Goal: Task Accomplishment & Management: Manage account settings

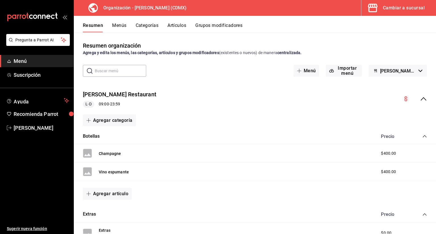
click at [179, 25] on button "Artículos" at bounding box center [176, 28] width 19 height 10
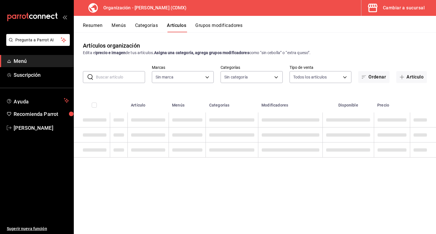
type input "846f0d90-2168-40bc-9e32-37968465e8cf"
type input "6b055275-76a1-43b6-b03d-2db3475336a0,4964d671-b0e7-405f-ab23-4728cd99a408,3754e…"
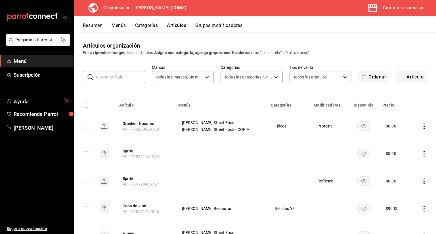
click at [210, 30] on button "Grupos modificadores" at bounding box center [218, 28] width 47 height 10
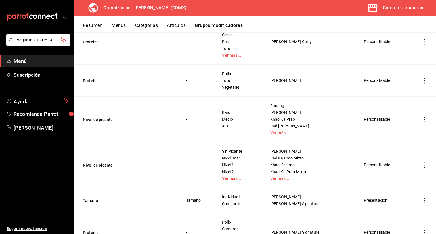
scroll to position [686, 0]
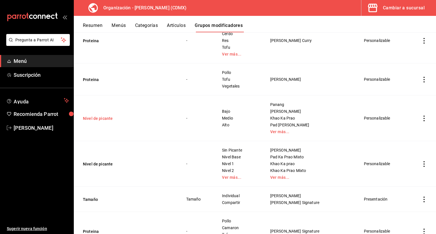
click at [96, 116] on button "Nivel de picante" at bounding box center [117, 119] width 68 height 6
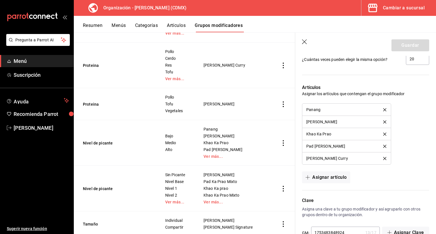
scroll to position [374, 0]
click at [335, 176] on button "Asignar artículo" at bounding box center [326, 177] width 48 height 12
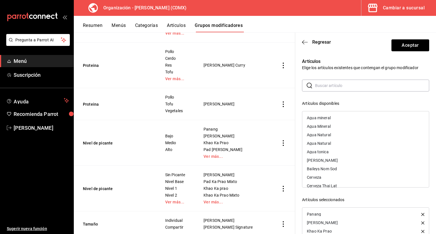
click at [327, 83] on input "text" at bounding box center [372, 85] width 114 height 11
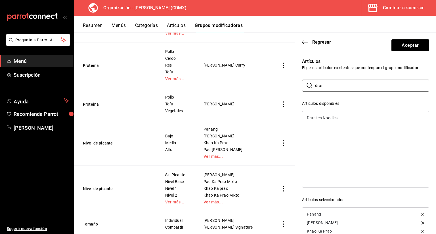
type input "drun"
click at [327, 117] on div "Drunken Noodles" at bounding box center [322, 118] width 31 height 4
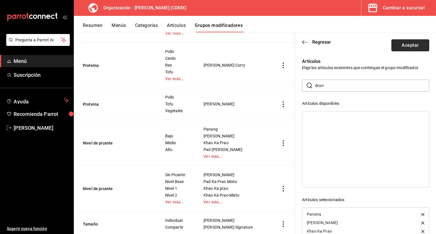
click at [395, 47] on button "Aceptar" at bounding box center [410, 45] width 38 height 12
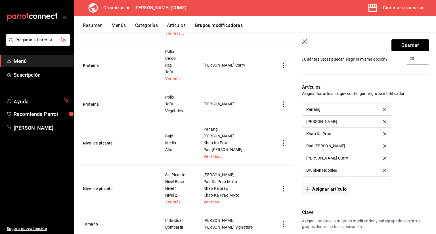
click at [395, 47] on button "Guardar" at bounding box center [410, 45] width 38 height 12
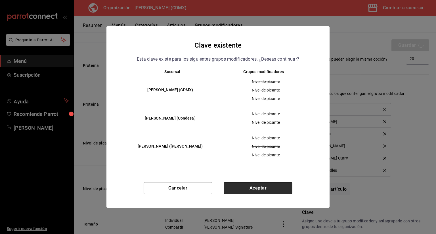
click at [280, 186] on button "Aceptar" at bounding box center [258, 188] width 69 height 12
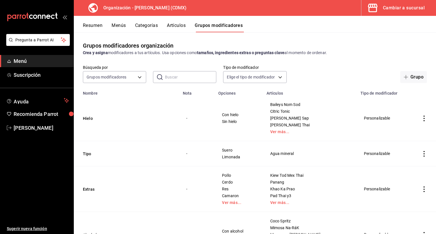
click at [176, 25] on button "Artículos" at bounding box center [176, 28] width 19 height 10
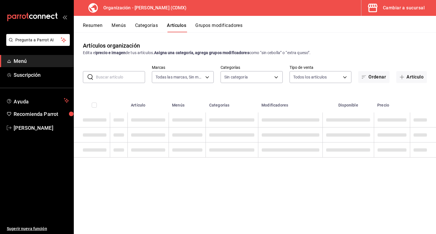
type input "846f0d90-2168-40bc-9e32-37968465e8cf"
type input "6b055275-76a1-43b6-b03d-2db3475336a0,4964d671-b0e7-405f-ab23-4728cd99a408,3754e…"
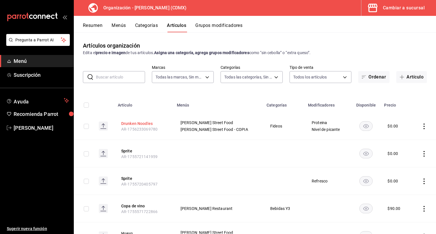
click at [150, 124] on button "Drunken Noodles" at bounding box center [143, 124] width 45 height 6
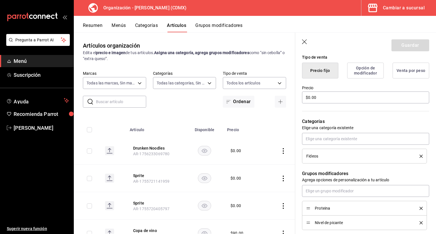
scroll to position [136, 0]
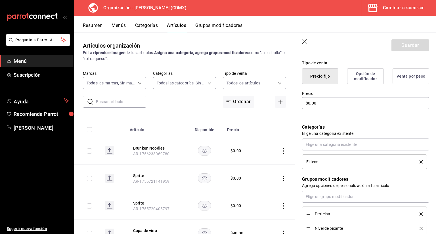
click at [304, 45] on icon "button" at bounding box center [305, 42] width 6 height 6
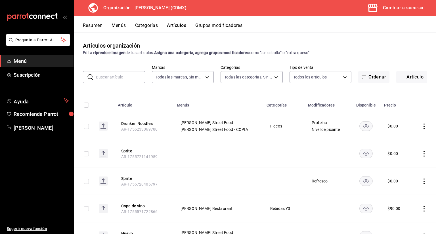
click at [134, 73] on input "text" at bounding box center [120, 76] width 49 height 11
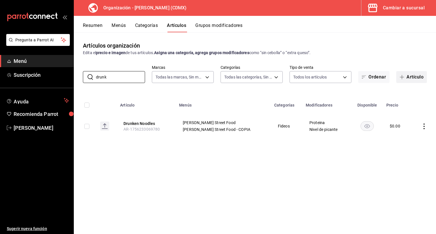
type input "drunk"
click at [404, 72] on button "Artículo" at bounding box center [411, 77] width 31 height 12
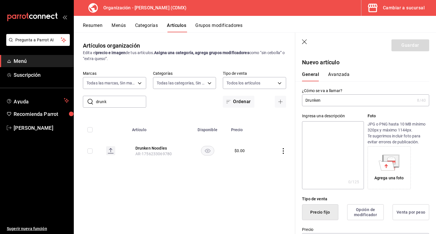
type input "Drunken"
type textarea "n"
type textarea "x"
type textarea "n"
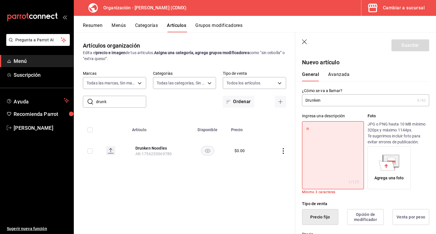
click at [357, 93] on div "¿Cómo se va a llamar? Drunken 8 /40 ¿Cómo se va a llamar?" at bounding box center [365, 97] width 127 height 18
type textarea "x"
click at [338, 126] on textarea "n" at bounding box center [333, 155] width 62 height 68
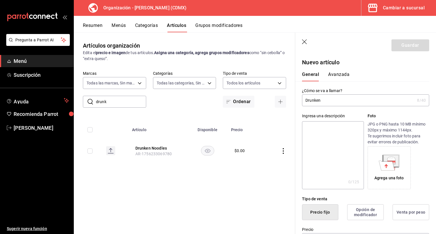
click at [337, 98] on input "Drunken" at bounding box center [358, 100] width 113 height 11
type textarea "n"
type textarea "x"
click at [337, 98] on input "Drunken" at bounding box center [358, 100] width 113 height 11
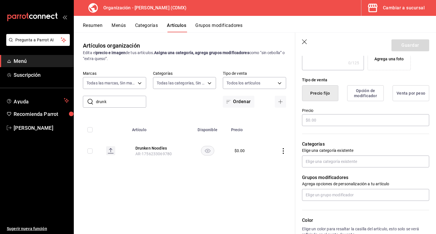
scroll to position [115, 0]
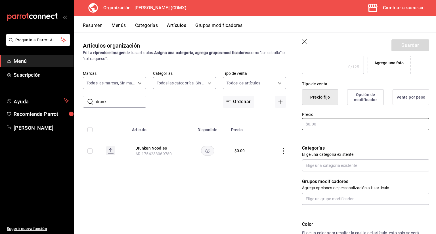
type input "Drunken Noodles Mixto"
click at [337, 130] on input "text" at bounding box center [365, 124] width 127 height 12
type input "$2.00"
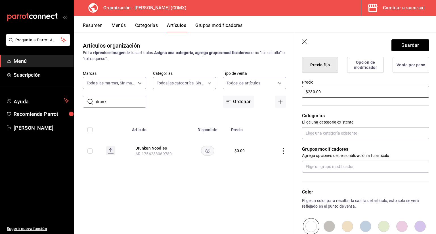
scroll to position [148, 0]
type input "$230.00"
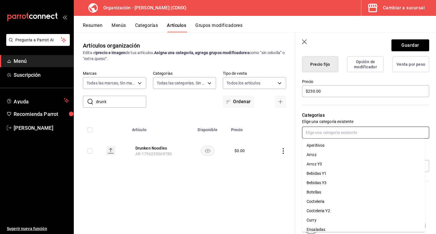
click at [353, 127] on input "text" at bounding box center [365, 133] width 127 height 12
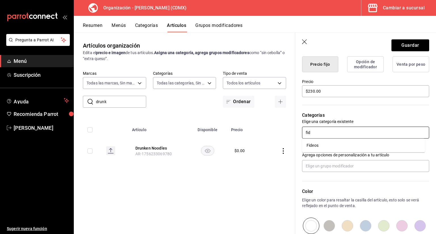
type input "fide"
click at [329, 150] on li "Fideos" at bounding box center [363, 145] width 123 height 9
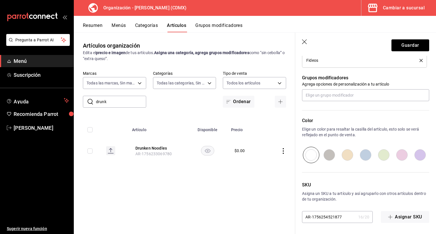
scroll to position [0, 0]
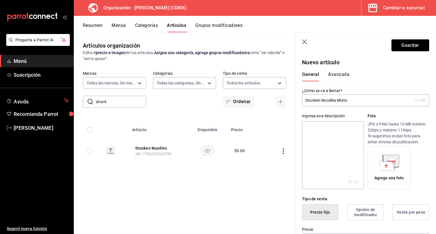
click at [342, 79] on button "Avanzada" at bounding box center [338, 77] width 21 height 10
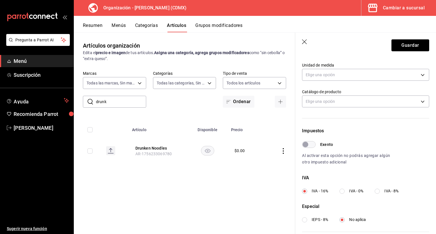
scroll to position [102, 0]
click at [343, 190] on input "IVA - 0%" at bounding box center [341, 190] width 5 height 5
radio input "true"
click at [409, 45] on button "Guardar" at bounding box center [410, 45] width 38 height 12
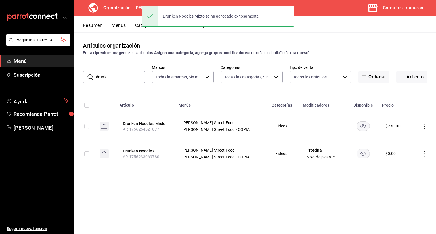
click at [154, 44] on div "Artículos organización Edita el precio e imagen de tus artículos. Asigna una ca…" at bounding box center [255, 48] width 362 height 14
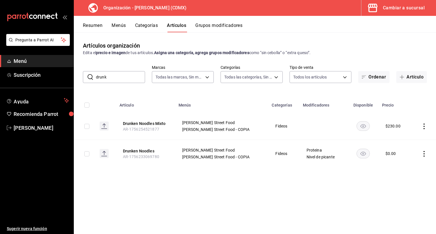
click at [211, 25] on button "Grupos modificadores" at bounding box center [218, 28] width 47 height 10
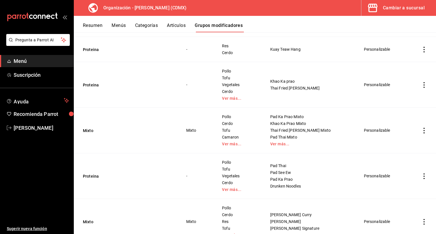
scroll to position [458, 0]
click at [238, 146] on link "Ver más..." at bounding box center [239, 145] width 34 height 4
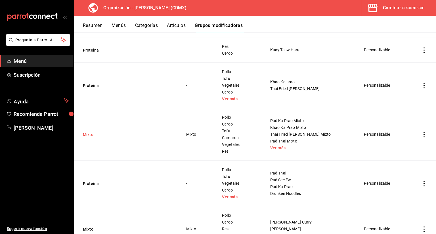
click at [90, 133] on button "Mixto" at bounding box center [117, 135] width 68 height 6
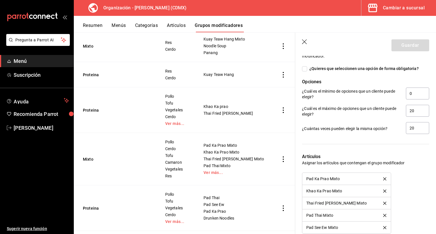
scroll to position [454, 0]
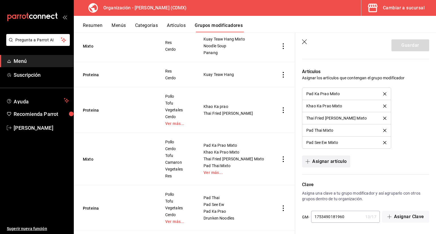
click at [332, 160] on button "Asignar artículo" at bounding box center [326, 162] width 48 height 12
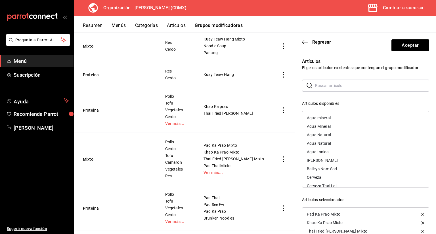
click at [329, 90] on input "text" at bounding box center [372, 85] width 114 height 11
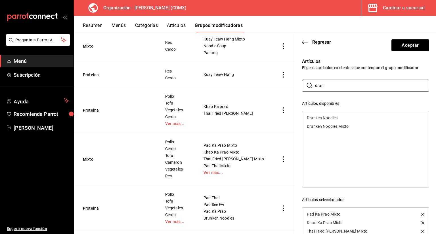
type input "drun"
click at [330, 125] on div "Drunken Noodles Mixto" at bounding box center [328, 127] width 42 height 4
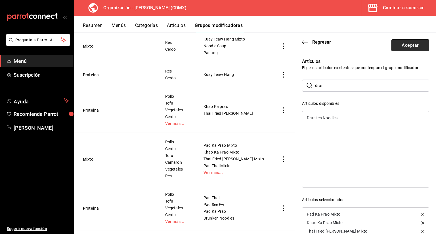
click at [410, 51] on button "Aceptar" at bounding box center [410, 45] width 38 height 12
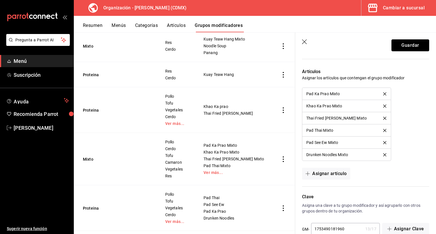
click at [410, 51] on button "Guardar" at bounding box center [410, 45] width 38 height 12
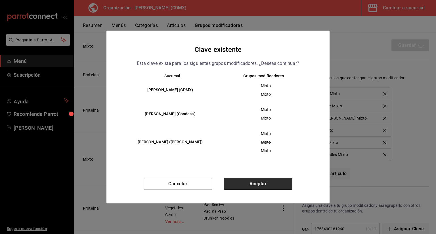
click at [263, 179] on button "Aceptar" at bounding box center [258, 184] width 69 height 12
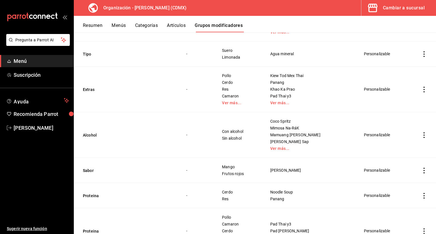
scroll to position [100, 0]
click at [289, 106] on td "Kiew Tod Mex Thai Panang Khao Ka Prao Pad Thai y3 Ver más..." at bounding box center [310, 90] width 94 height 46
click at [289, 105] on link "Ver más..." at bounding box center [310, 103] width 80 height 4
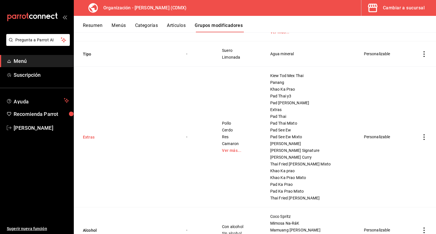
click at [92, 134] on button "Extras" at bounding box center [117, 137] width 68 height 6
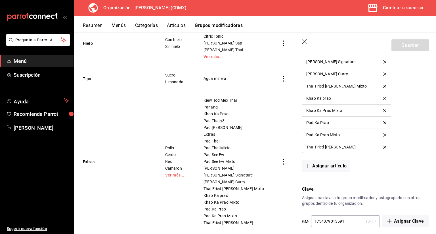
scroll to position [663, 0]
click at [327, 165] on button "Asignar artículo" at bounding box center [326, 166] width 48 height 12
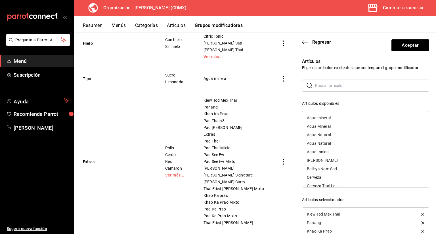
drag, startPoint x: 327, startPoint y: 80, endPoint x: 324, endPoint y: 82, distance: 3.2
click at [324, 82] on input "text" at bounding box center [372, 85] width 114 height 11
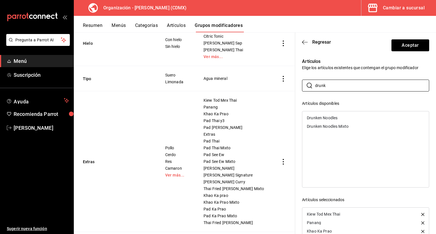
type input "drunk"
click at [330, 117] on div "Drunken Noodles" at bounding box center [322, 118] width 31 height 4
click at [330, 117] on div "Drunken Noodles Mixto" at bounding box center [328, 118] width 42 height 4
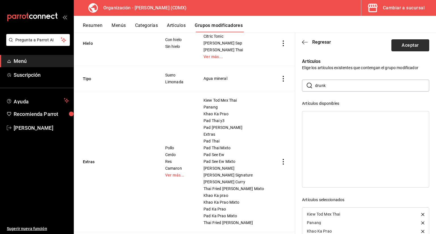
click at [409, 45] on button "Aceptar" at bounding box center [410, 45] width 38 height 12
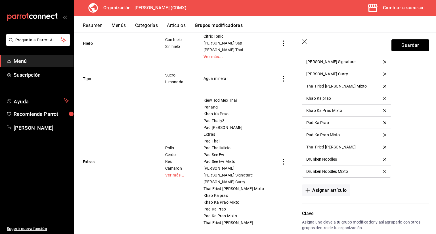
click at [409, 45] on button "Guardar" at bounding box center [410, 45] width 38 height 12
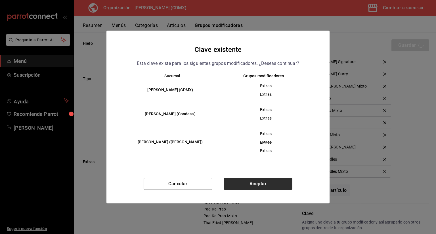
drag, startPoint x: 287, startPoint y: 177, endPoint x: 284, endPoint y: 182, distance: 5.7
click at [284, 182] on div "Clave existente Esta clave existe para los siguientes grupos modificadores. ¿De…" at bounding box center [217, 117] width 223 height 173
click at [284, 182] on button "Aceptar" at bounding box center [258, 184] width 69 height 12
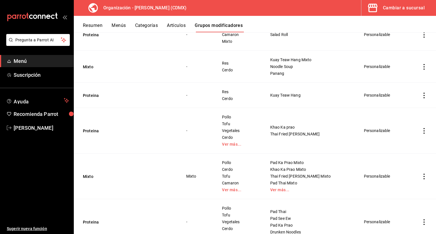
scroll to position [414, 0]
click at [293, 189] on link "Ver más..." at bounding box center [310, 190] width 80 height 4
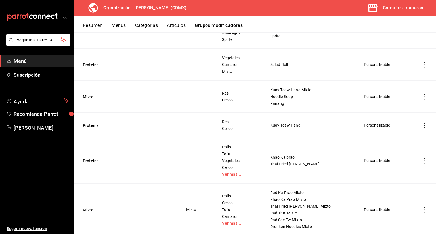
scroll to position [349, 0]
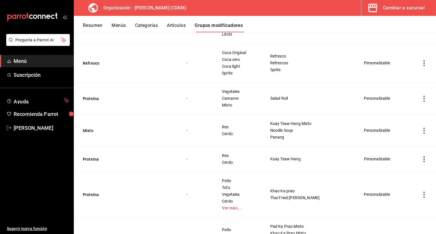
click at [175, 28] on button "Artículos" at bounding box center [176, 28] width 19 height 10
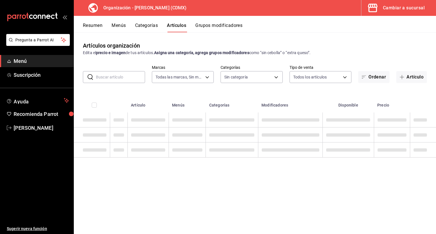
type input "846f0d90-2168-40bc-9e32-37968465e8cf"
click at [126, 81] on input "text" at bounding box center [120, 76] width 49 height 11
type input "6b055275-76a1-43b6-b03d-2db3475336a0,4964d671-b0e7-405f-ab23-4728cd99a408,3754e…"
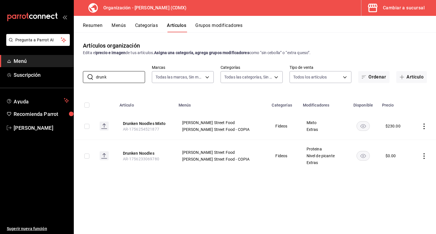
type input "drunk"
click at [209, 30] on button "Grupos modificadores" at bounding box center [218, 28] width 47 height 10
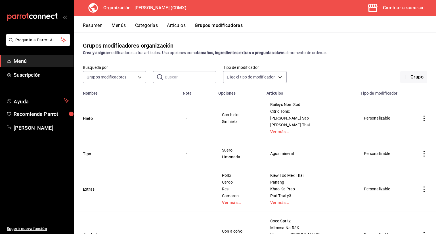
click at [166, 78] on input "text" at bounding box center [190, 76] width 51 height 11
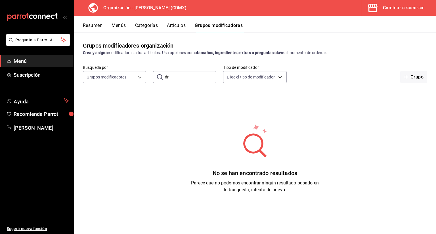
type input "d"
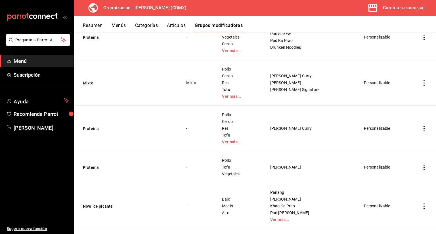
scroll to position [715, 0]
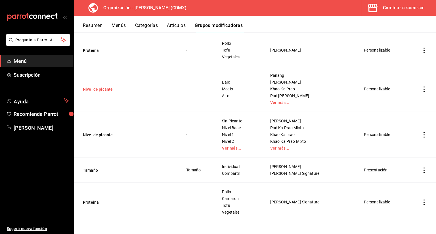
click at [112, 87] on button "Nivel de picante" at bounding box center [117, 90] width 68 height 6
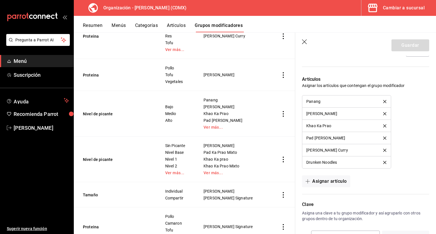
scroll to position [393, 0]
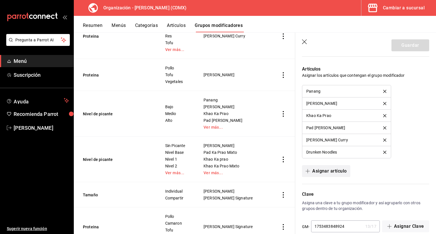
click at [320, 172] on button "Asignar artículo" at bounding box center [326, 171] width 48 height 12
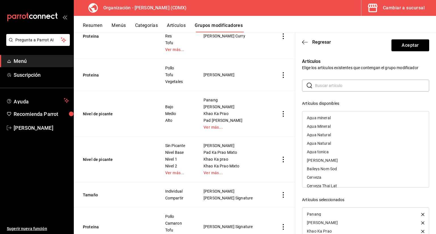
drag, startPoint x: 334, startPoint y: 96, endPoint x: 330, endPoint y: 87, distance: 9.8
click at [330, 87] on input "text" at bounding box center [372, 85] width 114 height 11
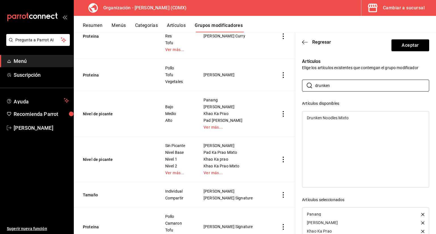
type input "drunken"
click at [325, 116] on div "Drunken Noodles Mixto" at bounding box center [328, 118] width 42 height 4
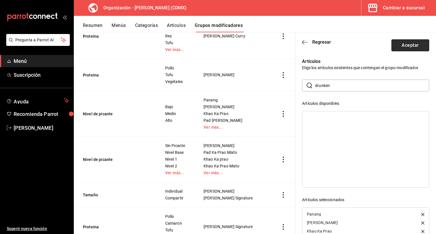
click at [407, 49] on button "Aceptar" at bounding box center [410, 45] width 38 height 12
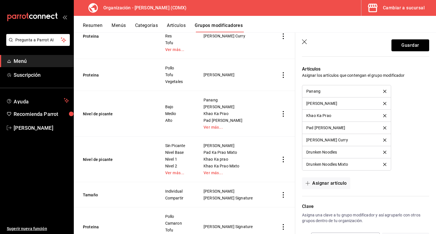
click at [407, 49] on button "Guardar" at bounding box center [410, 45] width 38 height 12
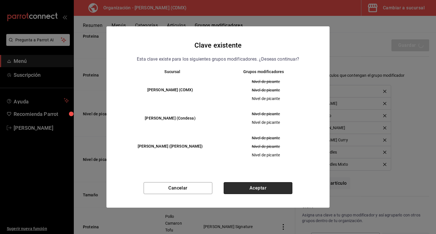
click at [271, 188] on button "Aceptar" at bounding box center [258, 188] width 69 height 12
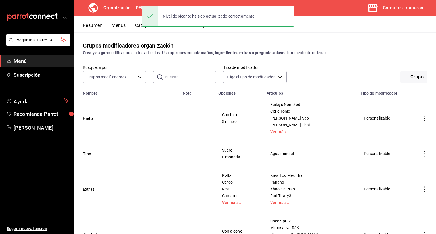
click at [120, 28] on button "Menús" at bounding box center [118, 28] width 14 height 10
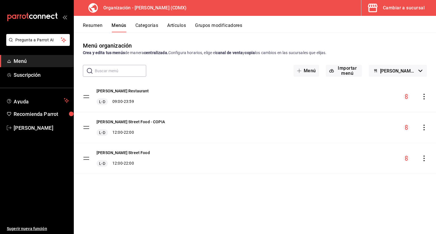
click at [175, 26] on button "Artículos" at bounding box center [176, 28] width 19 height 10
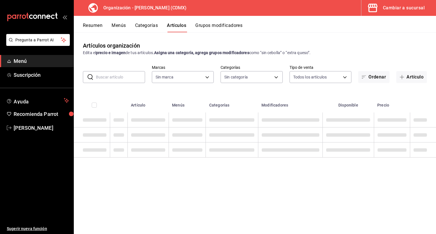
click at [134, 73] on input "text" at bounding box center [120, 76] width 49 height 11
type input "d"
type input "846f0d90-2168-40bc-9e32-37968465e8cf"
type input "dr"
type input "6b055275-76a1-43b6-b03d-2db3475336a0,4964d671-b0e7-405f-ab23-4728cd99a408,3754e…"
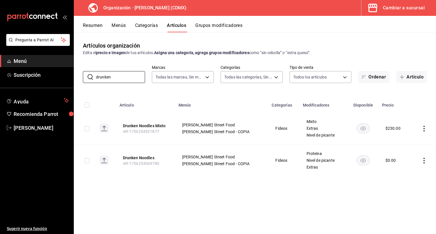
type input "drunken"
drag, startPoint x: 428, startPoint y: 129, endPoint x: 424, endPoint y: 129, distance: 4.0
click at [424, 129] on td at bounding box center [423, 129] width 25 height 32
click at [424, 129] on icon "actions" at bounding box center [423, 129] width 1 height 6
click at [395, 168] on li "Eliminar" at bounding box center [402, 165] width 34 height 12
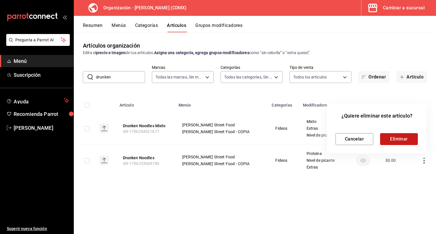
click at [399, 138] on button "Eliminar" at bounding box center [399, 139] width 38 height 12
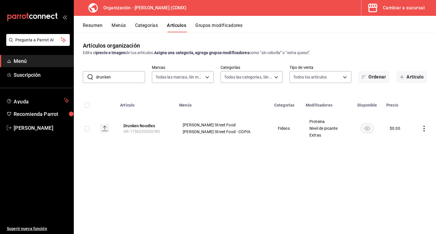
click at [222, 30] on button "Grupos modificadores" at bounding box center [218, 28] width 47 height 10
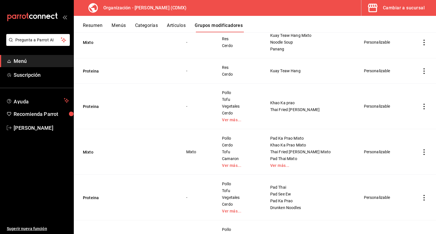
scroll to position [443, 0]
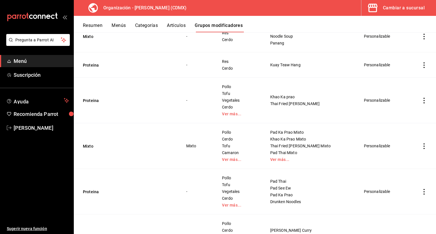
click at [241, 156] on div "Pollo Cerdo Tofu Camaron Ver más..." at bounding box center [239, 146] width 34 height 32
click at [296, 159] on link "Ver más..." at bounding box center [310, 160] width 80 height 4
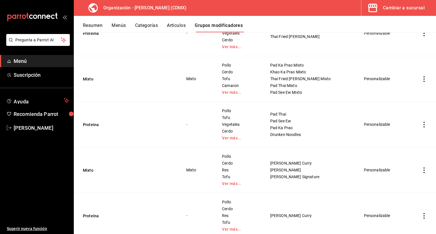
scroll to position [509, 0]
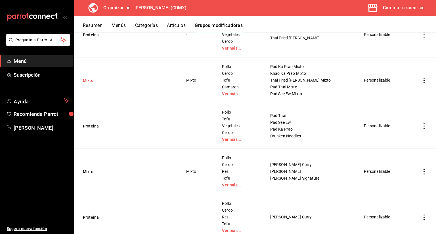
click at [92, 79] on button "Mixto" at bounding box center [117, 81] width 68 height 6
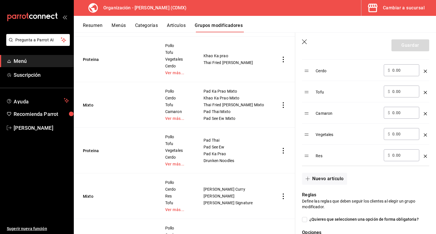
scroll to position [219, 0]
click at [305, 39] on header "Guardar" at bounding box center [365, 44] width 141 height 23
click at [305, 39] on icon "button" at bounding box center [305, 42] width 6 height 6
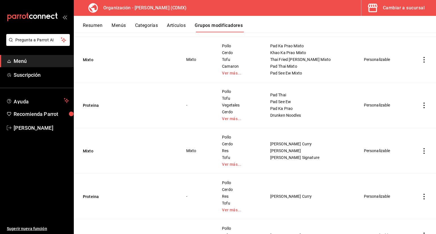
scroll to position [529, 0]
click at [96, 150] on button "Mixto" at bounding box center [117, 152] width 68 height 6
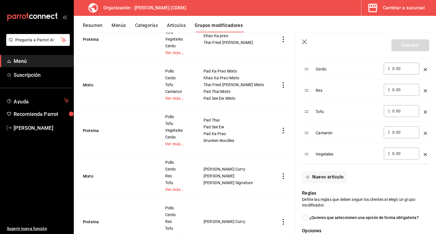
scroll to position [220, 0]
click at [306, 40] on icon "button" at bounding box center [305, 42] width 6 height 6
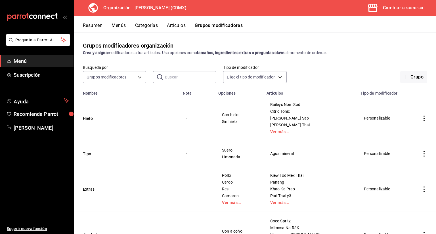
click at [177, 29] on button "Artículos" at bounding box center [176, 28] width 19 height 10
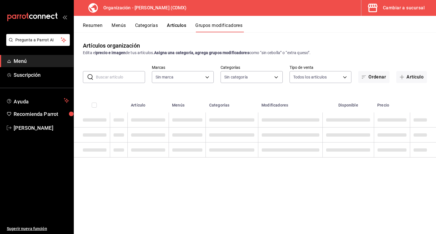
type input "846f0d90-2168-40bc-9e32-37968465e8cf"
click at [124, 76] on input "text" at bounding box center [120, 76] width 49 height 11
type input "6b055275-76a1-43b6-b03d-2db3475336a0,4964d671-b0e7-405f-ab23-4728cd99a408,3754e…"
type input "p"
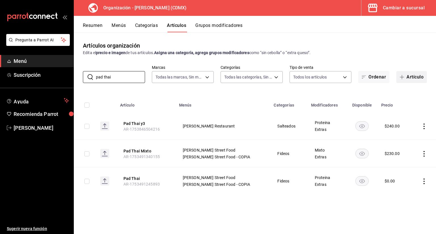
type input "pad thai"
click at [413, 77] on button "Artículo" at bounding box center [411, 77] width 31 height 12
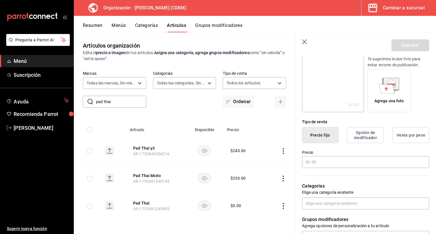
scroll to position [78, 0]
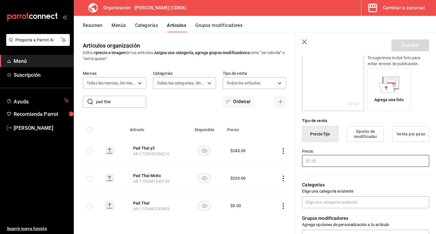
type input "Drunken Noodles Mixto"
click at [346, 159] on input "text" at bounding box center [365, 161] width 127 height 12
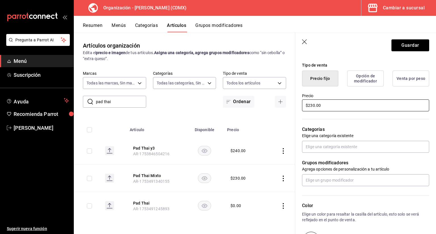
scroll to position [0, 0]
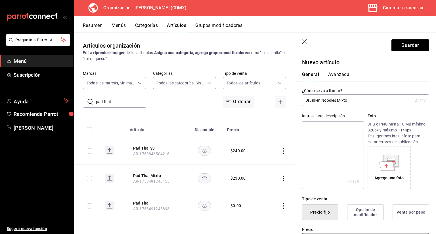
type input "$230.00"
click at [336, 79] on button "Avanzada" at bounding box center [338, 77] width 21 height 10
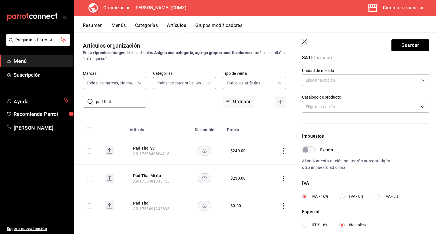
scroll to position [95, 0]
click at [344, 197] on input "IVA - 0%" at bounding box center [341, 196] width 5 height 5
radio input "true"
click at [413, 43] on button "Guardar" at bounding box center [410, 45] width 38 height 12
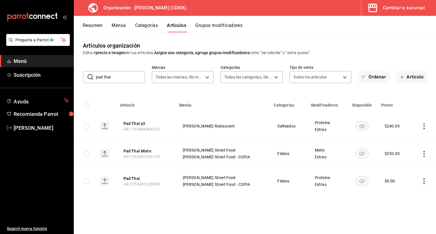
click at [237, 23] on button "Grupos modificadores" at bounding box center [218, 28] width 47 height 10
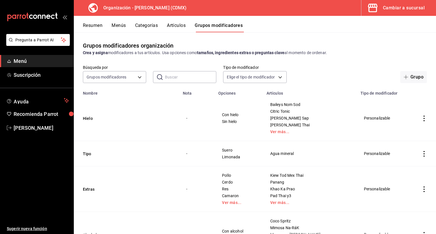
click at [174, 81] on input "text" at bounding box center [190, 76] width 51 height 11
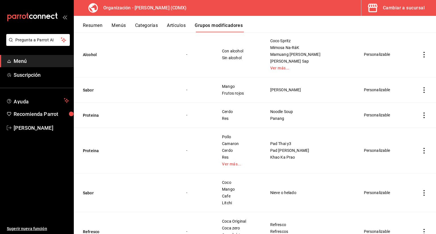
click at [122, 144] on td "Proteina" at bounding box center [127, 151] width 106 height 46
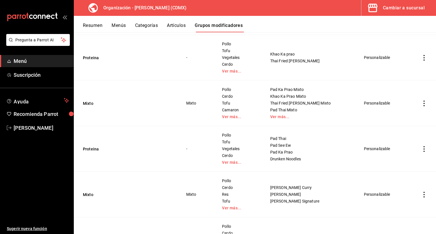
scroll to position [486, 0]
click at [92, 104] on button "Mixto" at bounding box center [117, 104] width 68 height 6
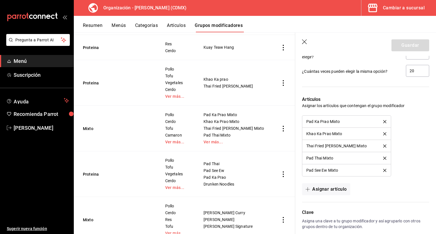
scroll to position [454, 0]
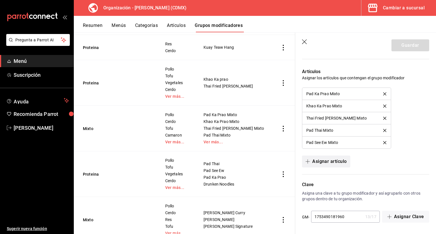
click at [318, 158] on button "Asignar artículo" at bounding box center [326, 162] width 48 height 12
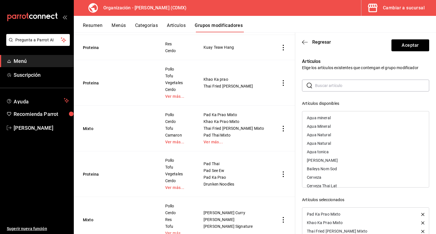
click at [330, 91] on div "​ ​" at bounding box center [365, 86] width 127 height 12
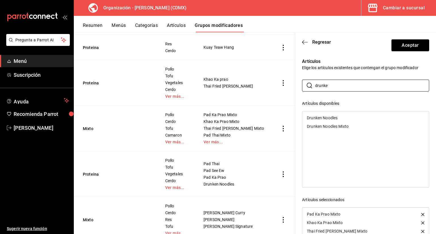
type input "drunke"
click at [344, 127] on div "Drunken Noodles Mixto" at bounding box center [328, 127] width 42 height 4
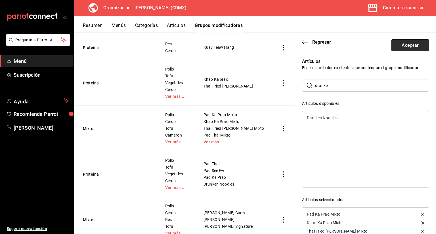
click at [395, 48] on button "Aceptar" at bounding box center [410, 45] width 38 height 12
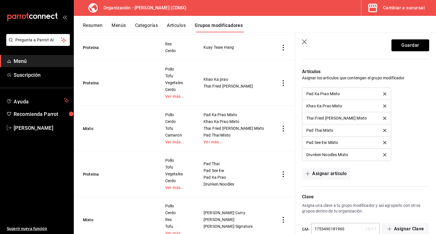
click at [395, 48] on button "Guardar" at bounding box center [410, 45] width 38 height 12
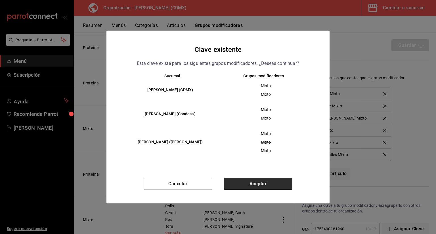
click at [281, 183] on button "Aceptar" at bounding box center [258, 184] width 69 height 12
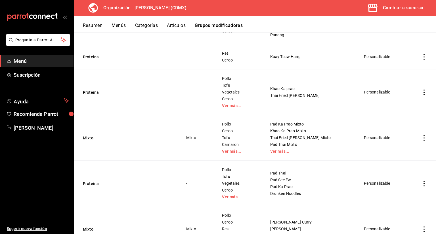
scroll to position [462, 0]
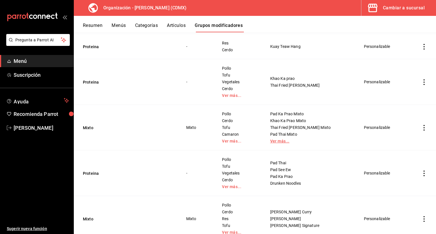
click at [289, 140] on link "Ver más..." at bounding box center [310, 141] width 80 height 4
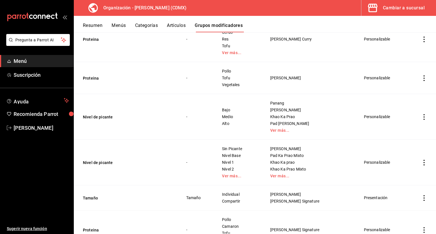
scroll to position [698, 0]
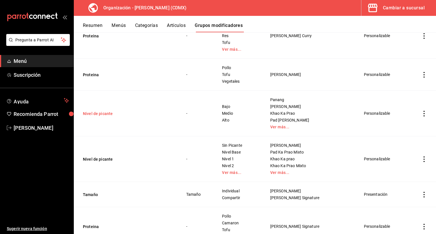
click at [111, 113] on button "Nivel de picante" at bounding box center [117, 114] width 68 height 6
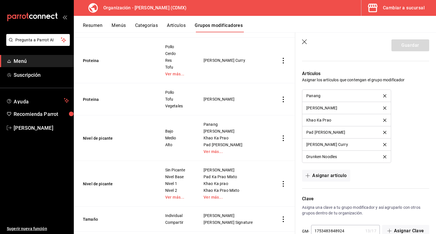
scroll to position [389, 0]
click at [319, 175] on button "Asignar artículo" at bounding box center [326, 175] width 48 height 12
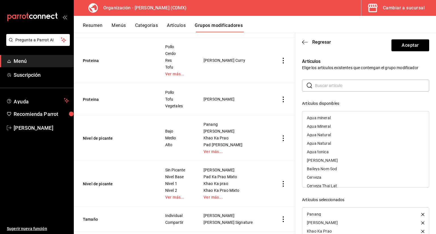
click at [342, 90] on input "text" at bounding box center [372, 85] width 114 height 11
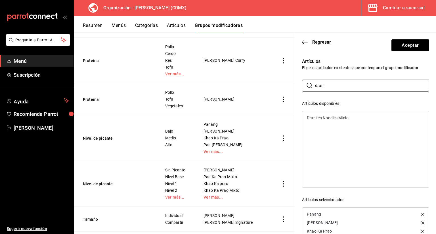
type input "drun"
click at [331, 113] on ul "Drunken Noodles Mixto" at bounding box center [365, 117] width 127 height 13
click at [330, 120] on div "Drunken Noodles Mixto" at bounding box center [328, 118] width 42 height 4
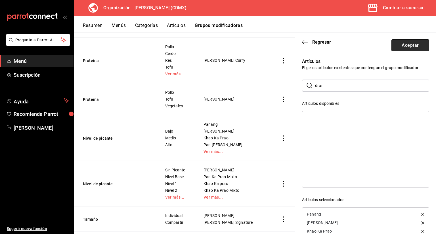
click at [399, 47] on button "Aceptar" at bounding box center [410, 45] width 38 height 12
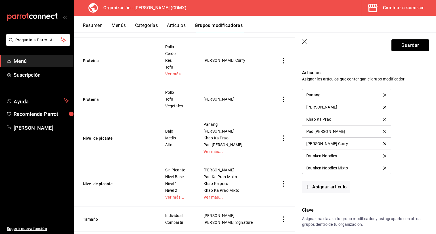
click at [399, 47] on button "Guardar" at bounding box center [410, 45] width 38 height 12
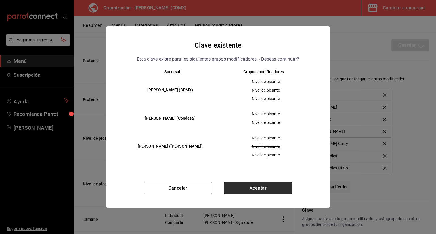
click at [271, 193] on button "Aceptar" at bounding box center [258, 188] width 69 height 12
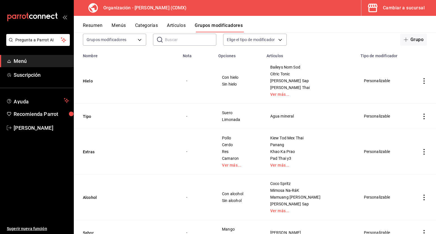
scroll to position [32, 0]
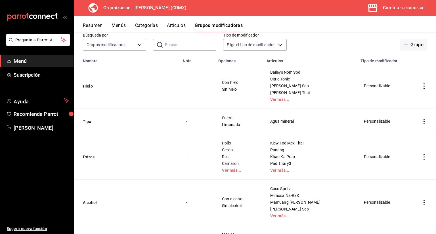
click at [297, 170] on link "Ver más..." at bounding box center [310, 170] width 80 height 4
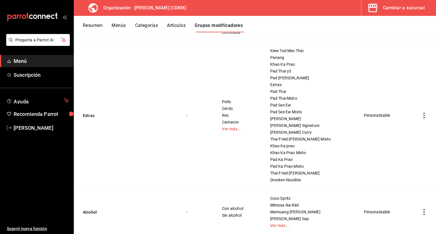
scroll to position [128, 0]
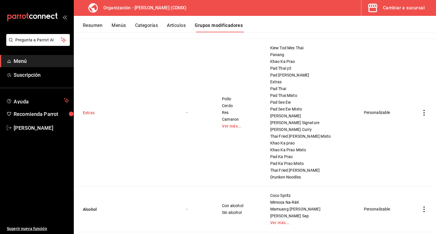
click at [92, 113] on button "Extras" at bounding box center [117, 113] width 68 height 6
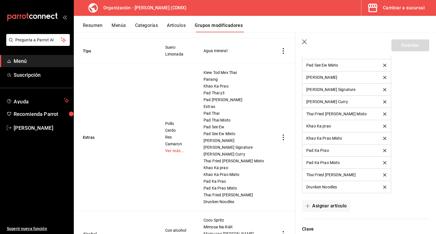
scroll to position [635, 0]
click at [336, 200] on button "Asignar artículo" at bounding box center [326, 206] width 48 height 12
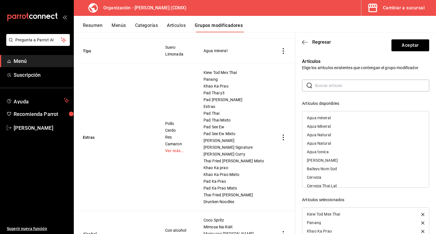
click at [336, 88] on input "text" at bounding box center [372, 85] width 114 height 11
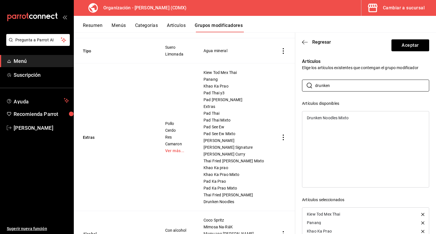
type input "drunken"
click at [336, 119] on div "Drunken Noodles Mixto" at bounding box center [328, 118] width 42 height 4
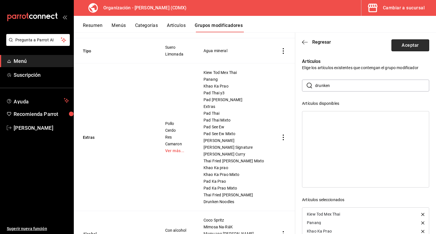
click at [394, 43] on button "Aceptar" at bounding box center [410, 45] width 38 height 12
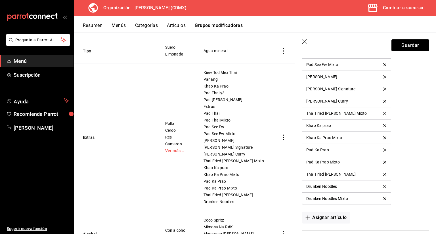
click at [394, 43] on button "Guardar" at bounding box center [410, 45] width 38 height 12
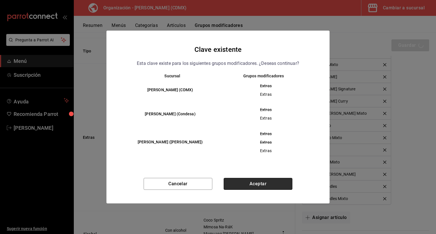
click at [278, 182] on button "Aceptar" at bounding box center [258, 184] width 69 height 12
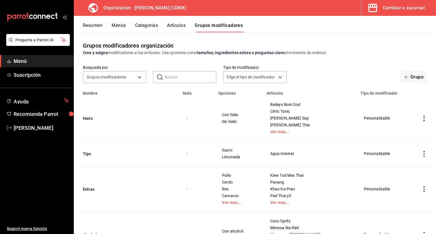
click at [178, 30] on button "Artículos" at bounding box center [176, 28] width 19 height 10
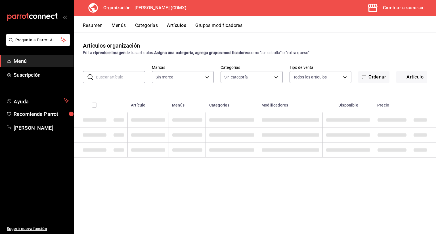
click at [138, 75] on input "text" at bounding box center [120, 76] width 49 height 11
type input "dr"
type input "6b055275-76a1-43b6-b03d-2db3475336a0,4964d671-b0e7-405f-ab23-4728cd99a408,3754e…"
type input "drunke"
type input "846f0d90-2168-40bc-9e32-37968465e8cf"
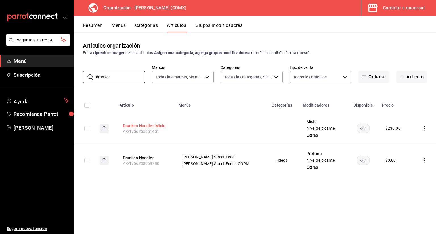
type input "drunken"
click at [163, 128] on button "Drunken Noodles Mixto" at bounding box center [145, 126] width 45 height 6
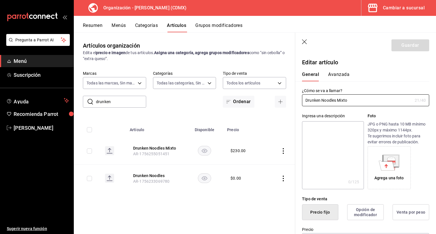
type input "$230.00"
type input "E48"
type input "90101500"
radio input "true"
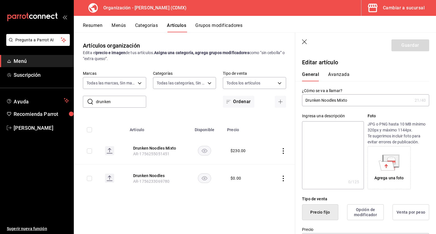
click at [345, 75] on button "Avanzada" at bounding box center [338, 77] width 21 height 10
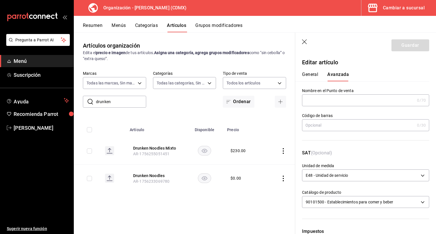
click at [311, 71] on div "General [PERSON_NAME]" at bounding box center [362, 74] width 134 height 15
click at [309, 74] on button "General" at bounding box center [310, 77] width 16 height 10
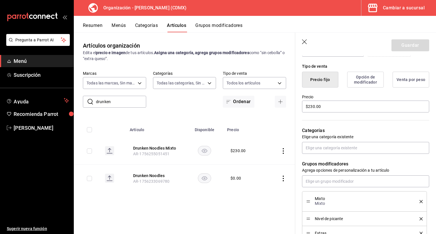
scroll to position [133, 0]
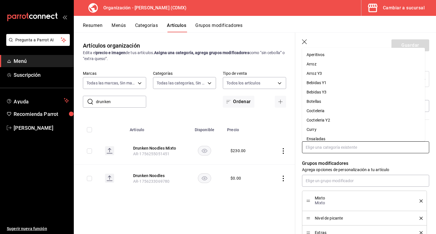
click at [327, 142] on input "text" at bounding box center [365, 148] width 127 height 12
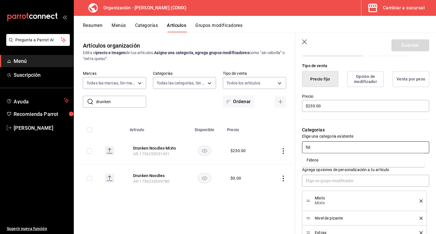
type input "fide"
click at [341, 160] on li "Fideos" at bounding box center [363, 160] width 123 height 9
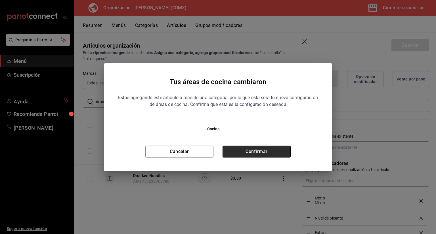
click at [279, 148] on button "Confirmar" at bounding box center [256, 152] width 68 height 12
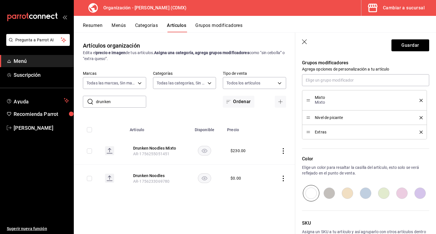
scroll to position [259, 0]
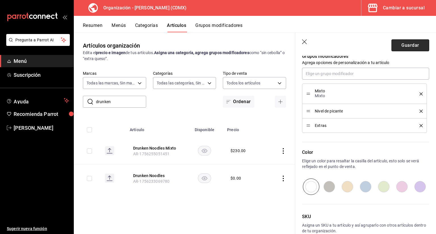
click at [402, 47] on button "Guardar" at bounding box center [410, 45] width 38 height 12
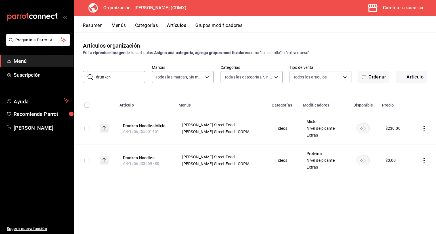
click at [110, 25] on div "Resumen Menús Categorías Artículos Grupos modificadores" at bounding box center [259, 28] width 353 height 10
click at [124, 26] on button "Menús" at bounding box center [118, 28] width 14 height 10
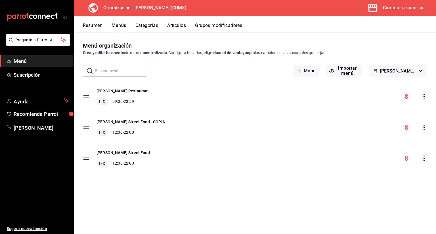
click at [424, 97] on icon "actions" at bounding box center [424, 97] width 6 height 6
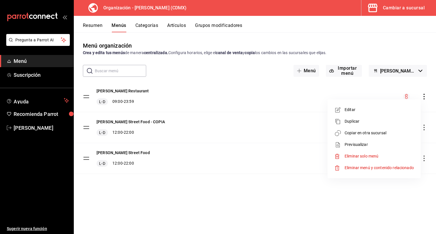
click at [377, 135] on span "Copiar en otra sucursal" at bounding box center [378, 133] width 69 height 6
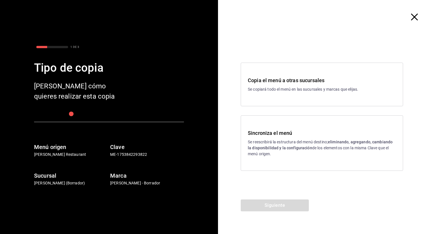
click at [277, 146] on strong "eliminando, agregando, cambiando la disponibilidad y la configuración" at bounding box center [320, 145] width 145 height 10
click at [260, 203] on button "Siguiente" at bounding box center [275, 206] width 68 height 12
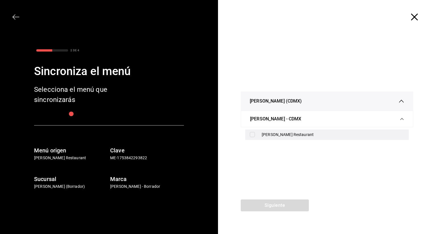
click at [248, 131] on div "[PERSON_NAME] Restaurant" at bounding box center [326, 135] width 163 height 10
checkbox input "true"
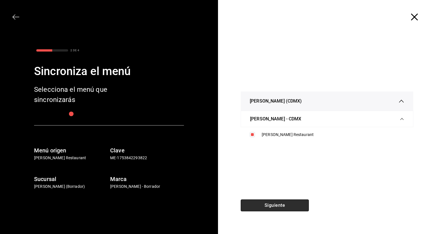
click at [258, 201] on button "Siguiente" at bounding box center [275, 206] width 68 height 12
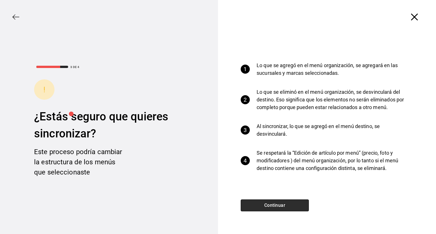
click at [258, 201] on button "Continuar" at bounding box center [275, 206] width 68 height 12
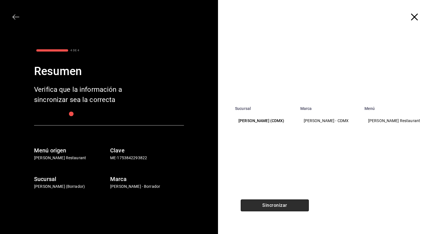
click at [258, 201] on button "Sincronizar" at bounding box center [275, 206] width 68 height 12
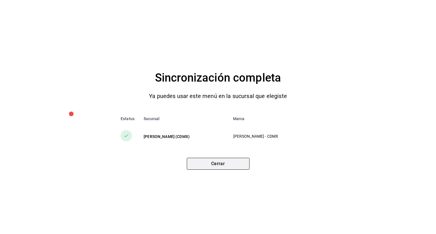
click at [227, 162] on button "Cerrar" at bounding box center [218, 164] width 63 height 12
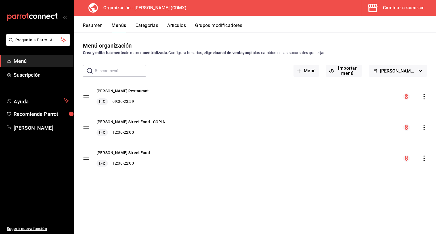
click at [422, 157] on icon "actions" at bounding box center [424, 159] width 6 height 6
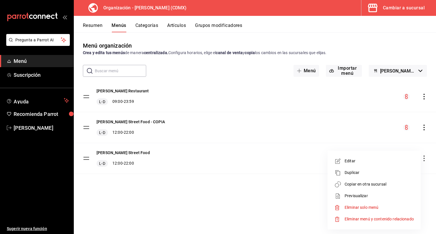
click at [380, 182] on span "Copiar en otra sucursal" at bounding box center [378, 185] width 69 height 6
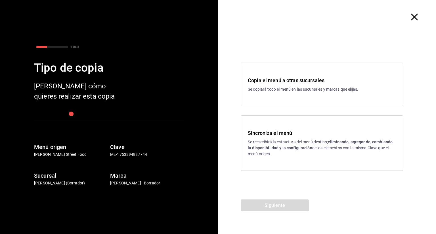
click at [272, 155] on p "Se reescribirá la estructura del menú destino; eliminando, agregando, cambiando…" at bounding box center [322, 148] width 148 height 18
click at [266, 208] on button "Siguiente" at bounding box center [275, 206] width 68 height 12
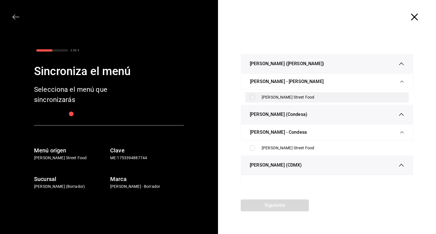
click at [252, 96] on input "checkbox" at bounding box center [252, 97] width 5 height 5
checkbox input "true"
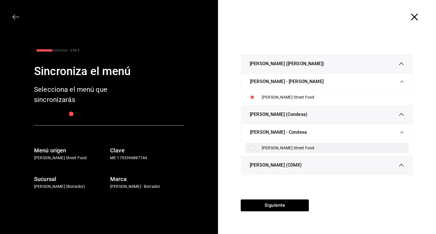
click at [251, 149] on input "checkbox" at bounding box center [252, 148] width 5 height 5
checkbox input "true"
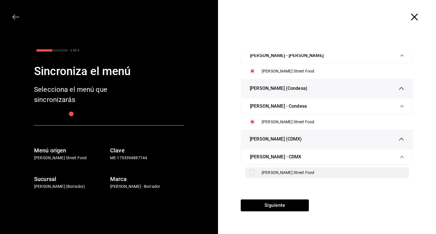
click at [251, 173] on input "checkbox" at bounding box center [252, 172] width 5 height 5
checkbox input "true"
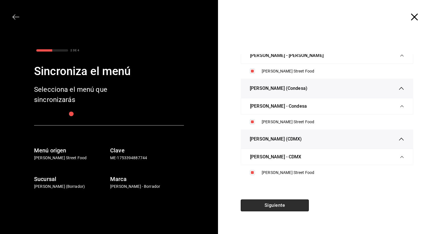
click at [254, 205] on button "Siguiente" at bounding box center [275, 206] width 68 height 12
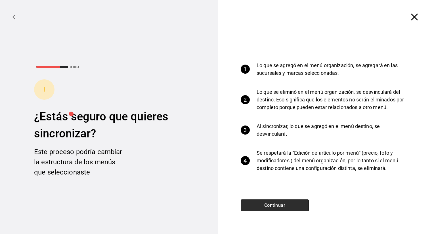
click at [254, 205] on button "Continuar" at bounding box center [275, 206] width 68 height 12
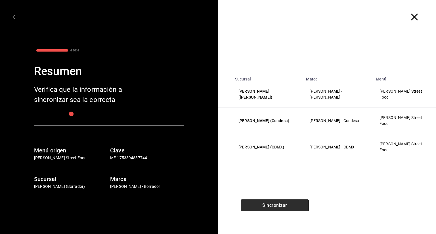
click at [254, 205] on button "Sincronizar" at bounding box center [275, 206] width 68 height 12
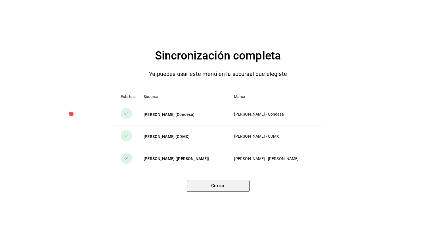
click at [222, 189] on button "Cerrar" at bounding box center [218, 186] width 63 height 12
